Goal: Task Accomplishment & Management: Manage account settings

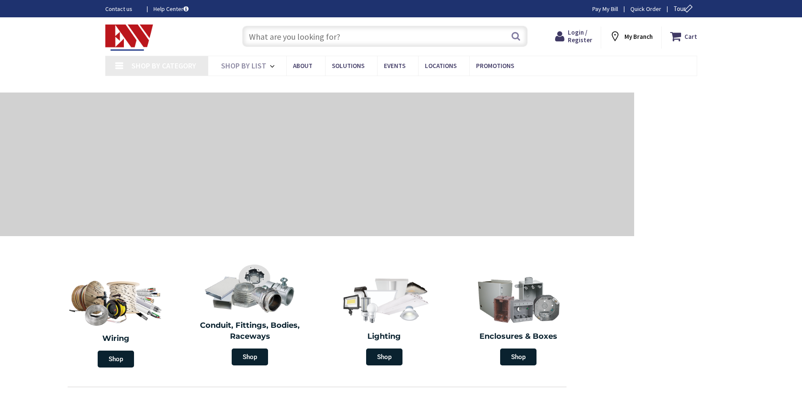
type input "CT-[STREET_ADDRESS]"
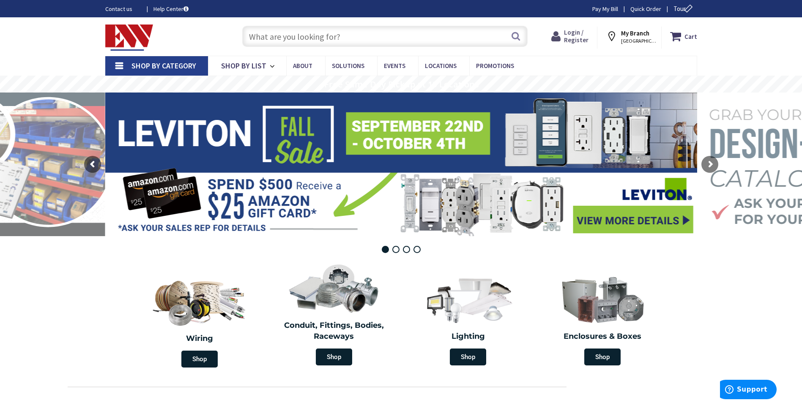
click at [576, 36] on span "Login / Register" at bounding box center [576, 36] width 25 height 16
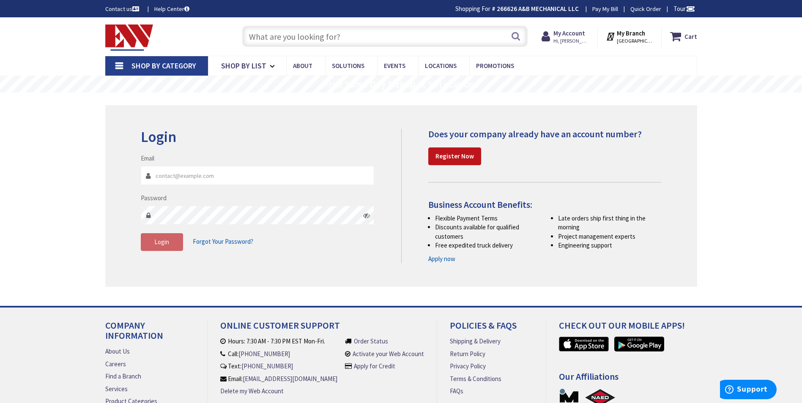
type input "[PERSON_NAME][EMAIL_ADDRESS][DOMAIN_NAME]"
click at [611, 10] on link "Pay My Bill" at bounding box center [605, 9] width 26 height 8
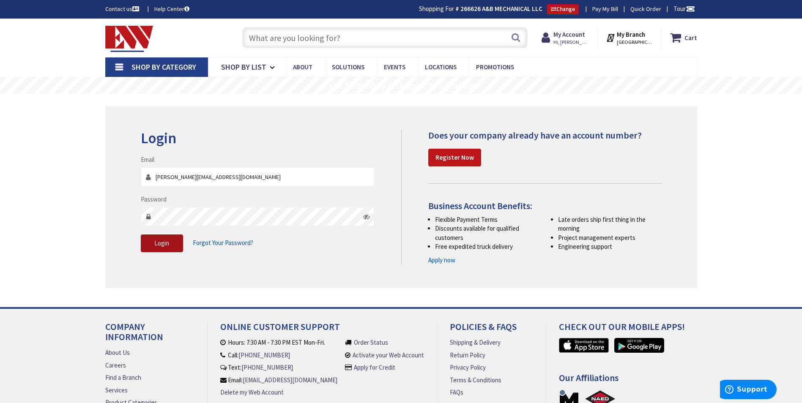
click at [167, 241] on span "Login" at bounding box center [161, 243] width 15 height 8
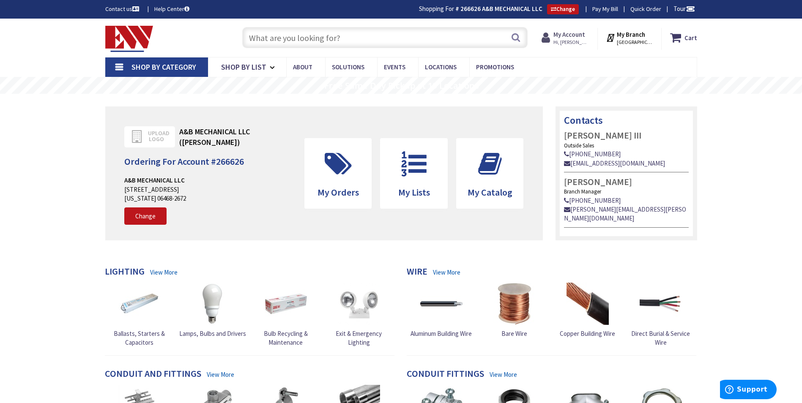
click at [570, 39] on span "Hi, [PERSON_NAME]" at bounding box center [571, 42] width 36 height 7
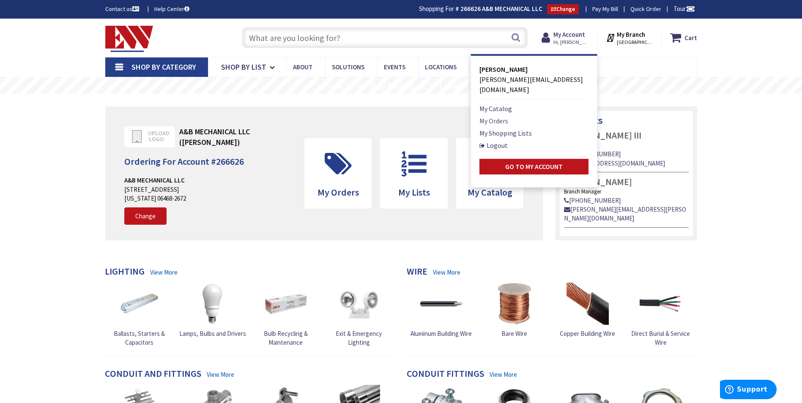
click at [492, 116] on link "My Orders" at bounding box center [493, 121] width 29 height 10
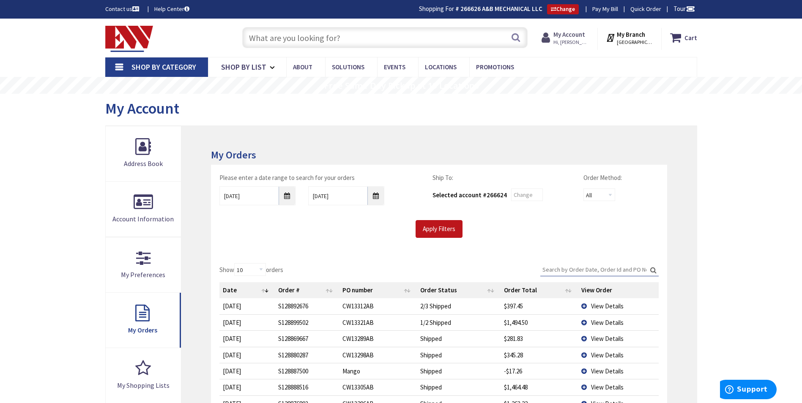
click at [572, 38] on strong "My Account" at bounding box center [569, 34] width 32 height 8
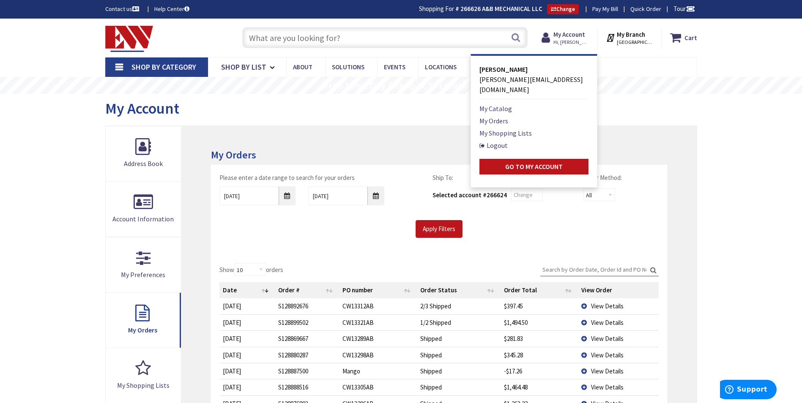
click at [603, 8] on link "Pay My Bill" at bounding box center [605, 9] width 26 height 8
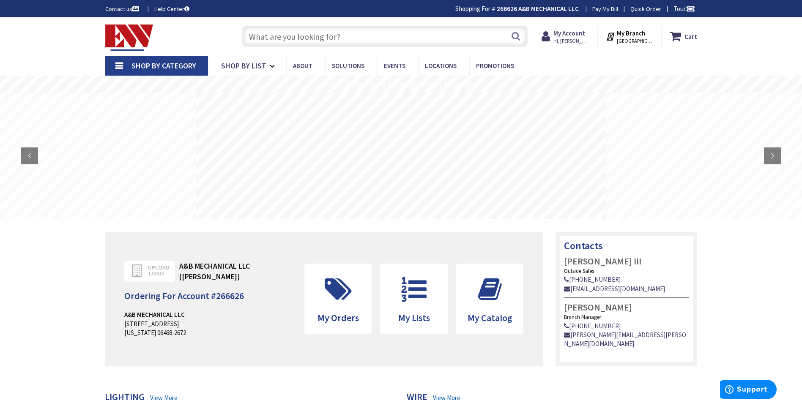
click at [598, 8] on link "Pay My Bill" at bounding box center [605, 9] width 26 height 8
